Goal: Task Accomplishment & Management: Manage account settings

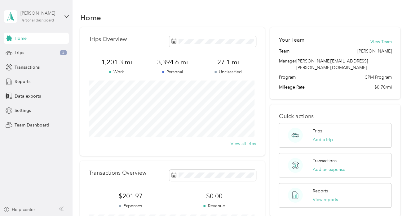
click at [51, 19] on div "Personal dashboard" at bounding box center [36, 21] width 33 height 4
click at [41, 51] on div "Team dashboard" at bounding box center [25, 50] width 33 height 7
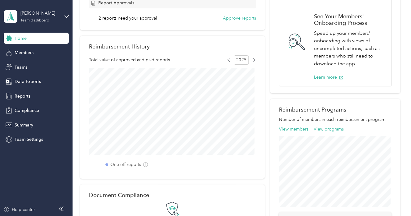
scroll to position [62, 0]
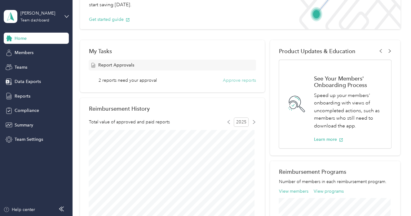
click at [239, 82] on button "Approve reports" at bounding box center [239, 80] width 33 height 7
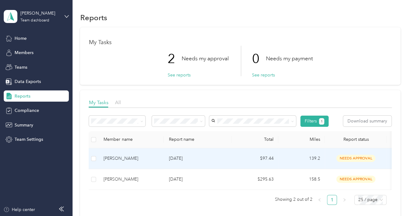
click at [174, 158] on p "[DATE]" at bounding box center [198, 158] width 58 height 7
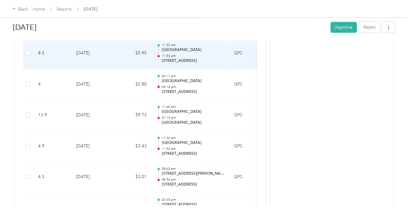
scroll to position [403, 0]
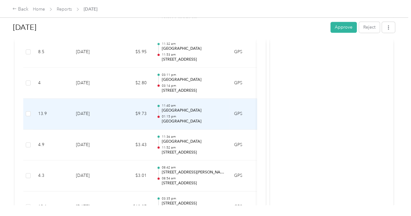
click at [197, 117] on p "01:15 pm" at bounding box center [193, 116] width 63 height 4
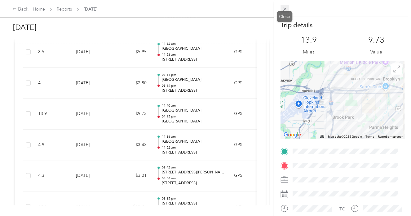
click at [286, 11] on icon at bounding box center [284, 9] width 5 height 5
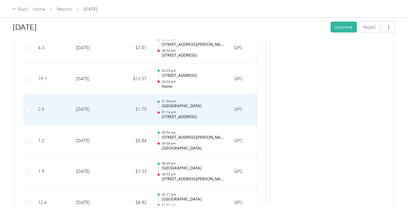
scroll to position [500, 0]
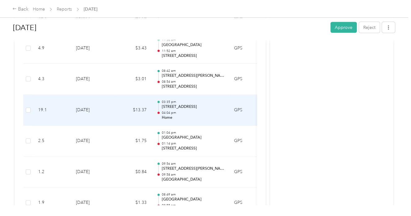
click at [183, 110] on p "04:04 pm" at bounding box center [193, 112] width 63 height 4
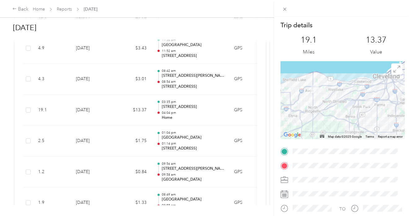
click at [172, 146] on div "Trip details This trip cannot be edited because it is either under review, appr…" at bounding box center [205, 108] width 411 height 216
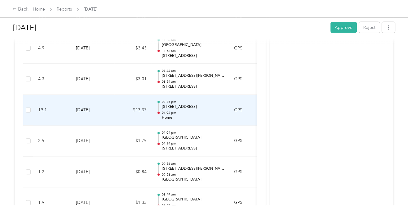
click at [191, 110] on p "04:04 pm" at bounding box center [193, 112] width 63 height 4
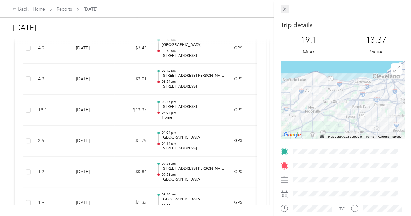
click at [284, 10] on icon at bounding box center [284, 9] width 5 height 5
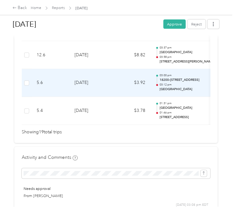
scroll to position [592, 0]
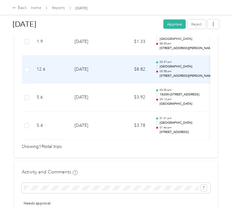
click at [184, 74] on p "[STREET_ADDRESS][PERSON_NAME][PERSON_NAME]" at bounding box center [190, 76] width 63 height 5
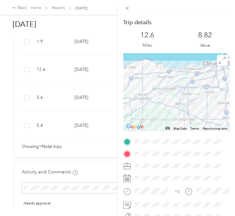
click at [121, 215] on div "Trip details This trip cannot be edited because it is either under review, appr…" at bounding box center [116, 216] width 232 height 0
click at [119, 11] on div at bounding box center [177, 7] width 118 height 15
click at [130, 9] on span at bounding box center [127, 7] width 8 height 7
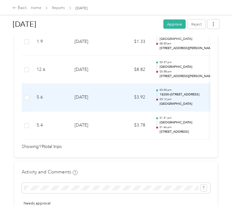
click at [163, 95] on p "18200–[STREET_ADDRESS]" at bounding box center [190, 94] width 63 height 5
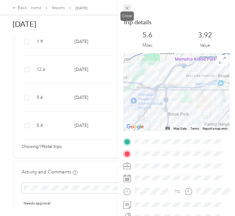
click at [127, 7] on icon at bounding box center [126, 8] width 5 height 5
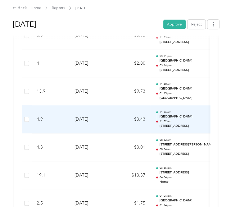
scroll to position [344, 0]
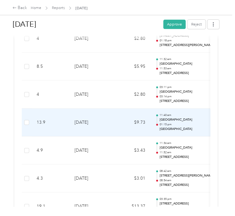
click at [114, 121] on td "$9.73" at bounding box center [131, 122] width 37 height 28
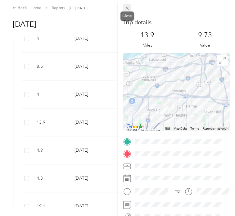
click at [127, 8] on icon at bounding box center [126, 8] width 5 height 5
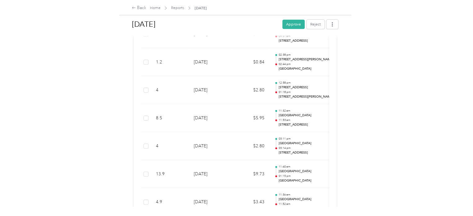
scroll to position [282, 0]
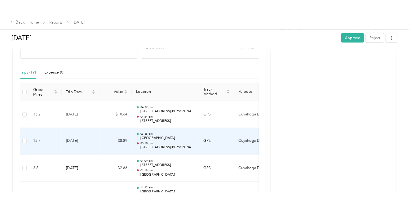
scroll to position [155, 0]
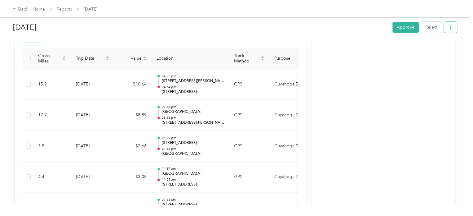
click at [451, 27] on button "button" at bounding box center [450, 27] width 13 height 11
click at [450, 28] on icon "button" at bounding box center [450, 27] width 4 height 4
click at [434, 49] on span "Download" at bounding box center [431, 50] width 20 height 7
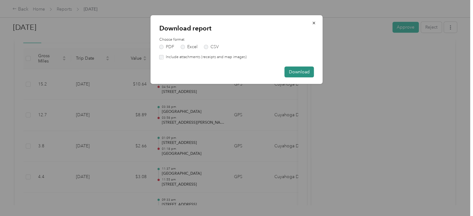
click at [303, 72] on button "Download" at bounding box center [299, 71] width 29 height 11
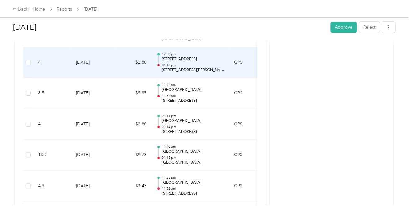
scroll to position [372, 0]
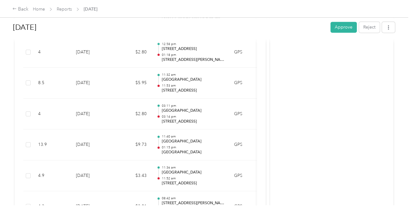
click at [173, 24] on h1 "[DATE]" at bounding box center [169, 27] width 313 height 15
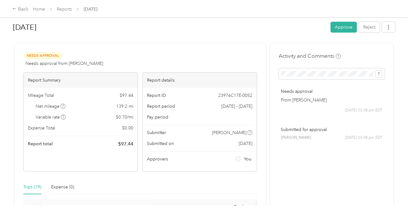
scroll to position [0, 0]
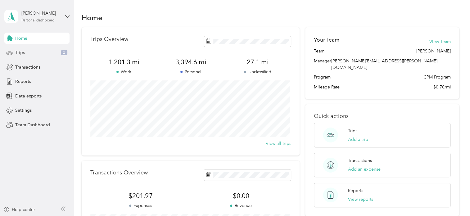
click at [21, 53] on span "Trips" at bounding box center [20, 52] width 10 height 7
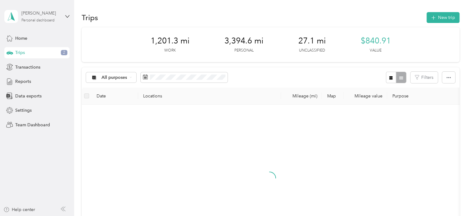
click at [44, 16] on div "[PERSON_NAME]" at bounding box center [40, 13] width 39 height 7
click at [31, 51] on div "Team dashboard" at bounding box center [105, 50] width 192 height 11
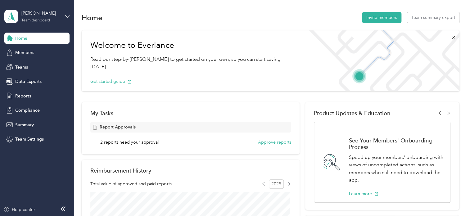
click at [127, 144] on span "2 reports need your approval" at bounding box center [129, 142] width 58 height 7
click at [265, 142] on button "Approve reports" at bounding box center [273, 142] width 33 height 7
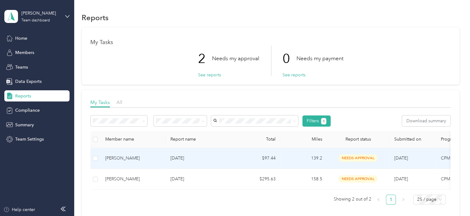
click at [184, 158] on p "[DATE]" at bounding box center [199, 158] width 58 height 7
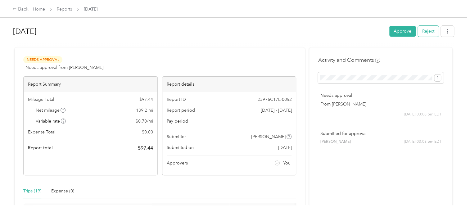
click at [411, 33] on button "Reject" at bounding box center [427, 31] width 21 height 11
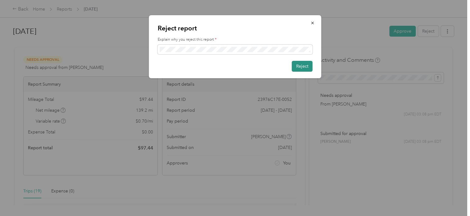
click at [307, 68] on button "Reject" at bounding box center [302, 66] width 21 height 11
